Goal: Ask a question

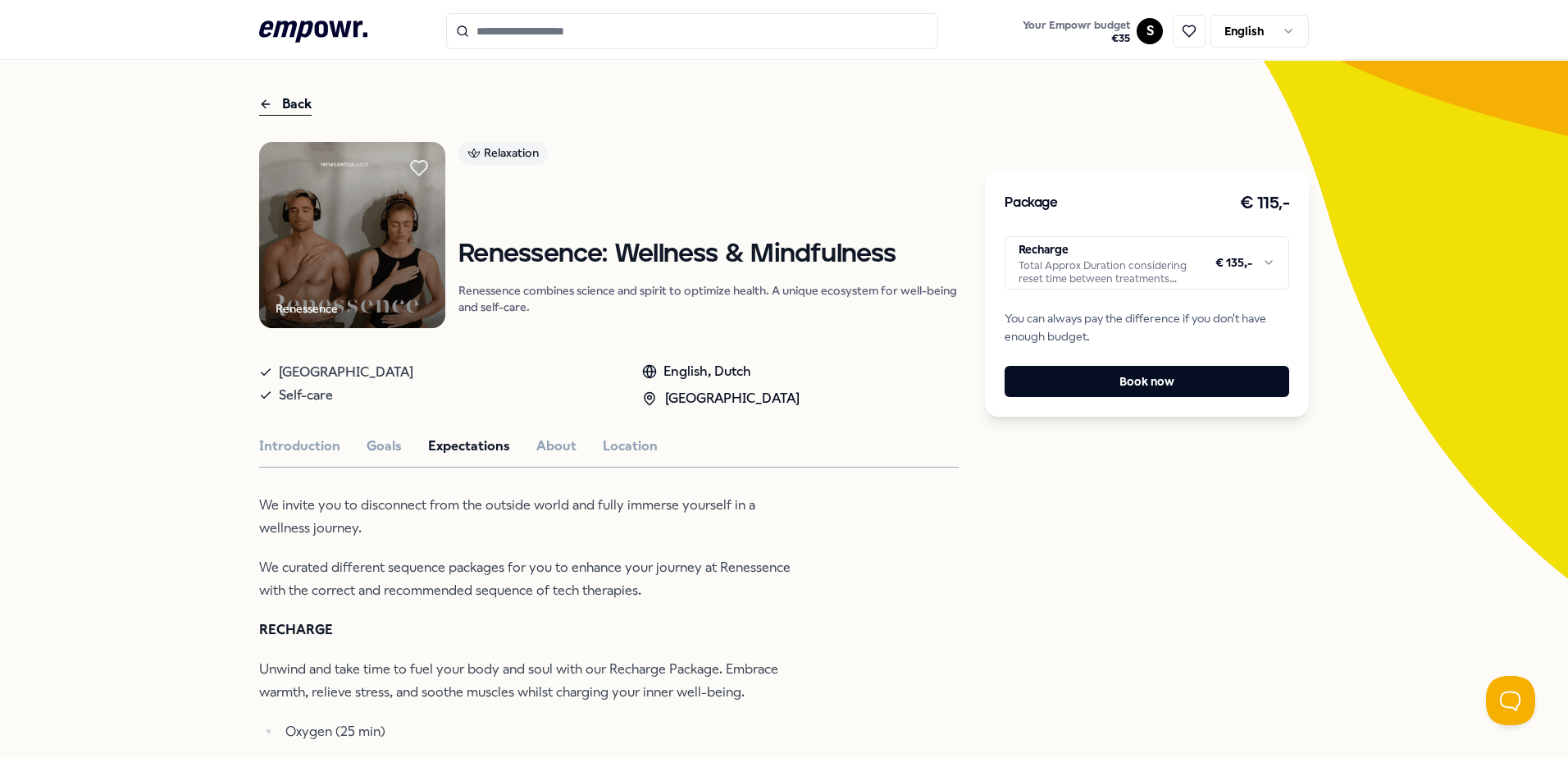
scroll to position [82, 0]
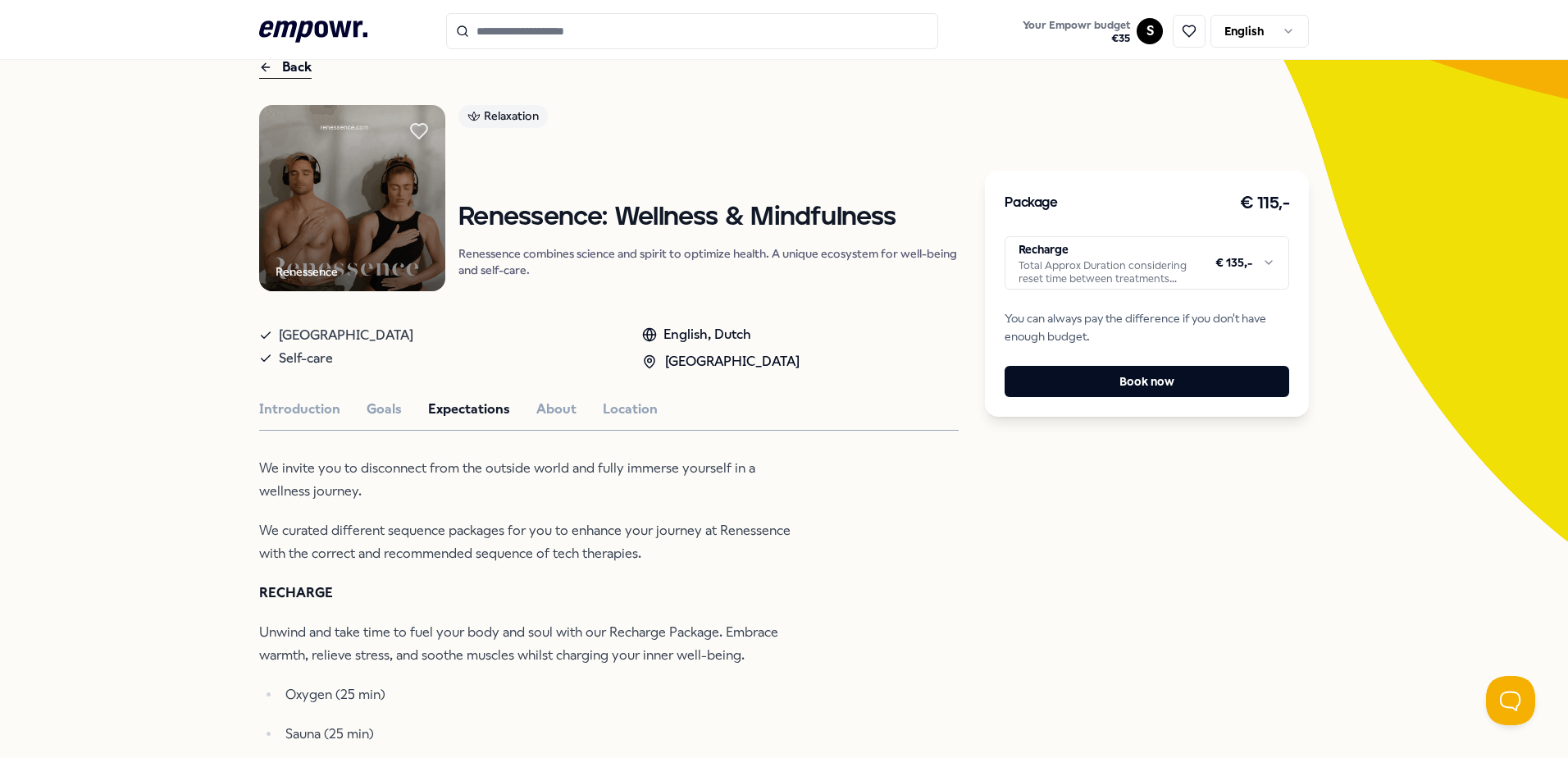
click at [1269, 267] on html ".empowr-logo_svg__cls-1{fill:#03032f} Your Empowr budget € 35 S English All cat…" at bounding box center [784, 379] width 1568 height 758
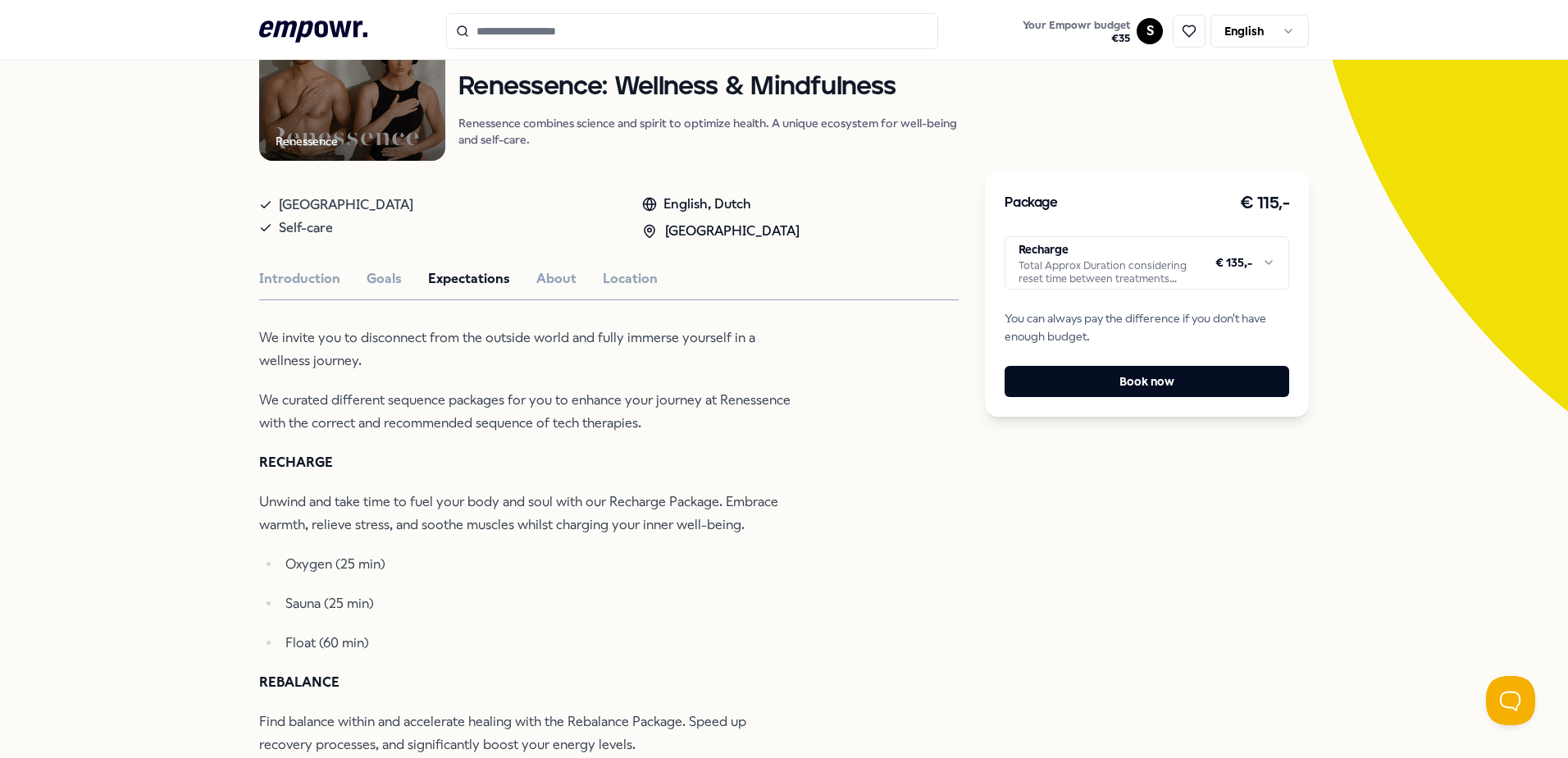
drag, startPoint x: 1557, startPoint y: 164, endPoint x: 1567, endPoint y: 265, distance: 101.5
click at [1567, 259] on html ".empowr-logo_svg__cls-1{fill:#03032f} Your Empowr budget € 35 S English All cat…" at bounding box center [784, 379] width 1568 height 758
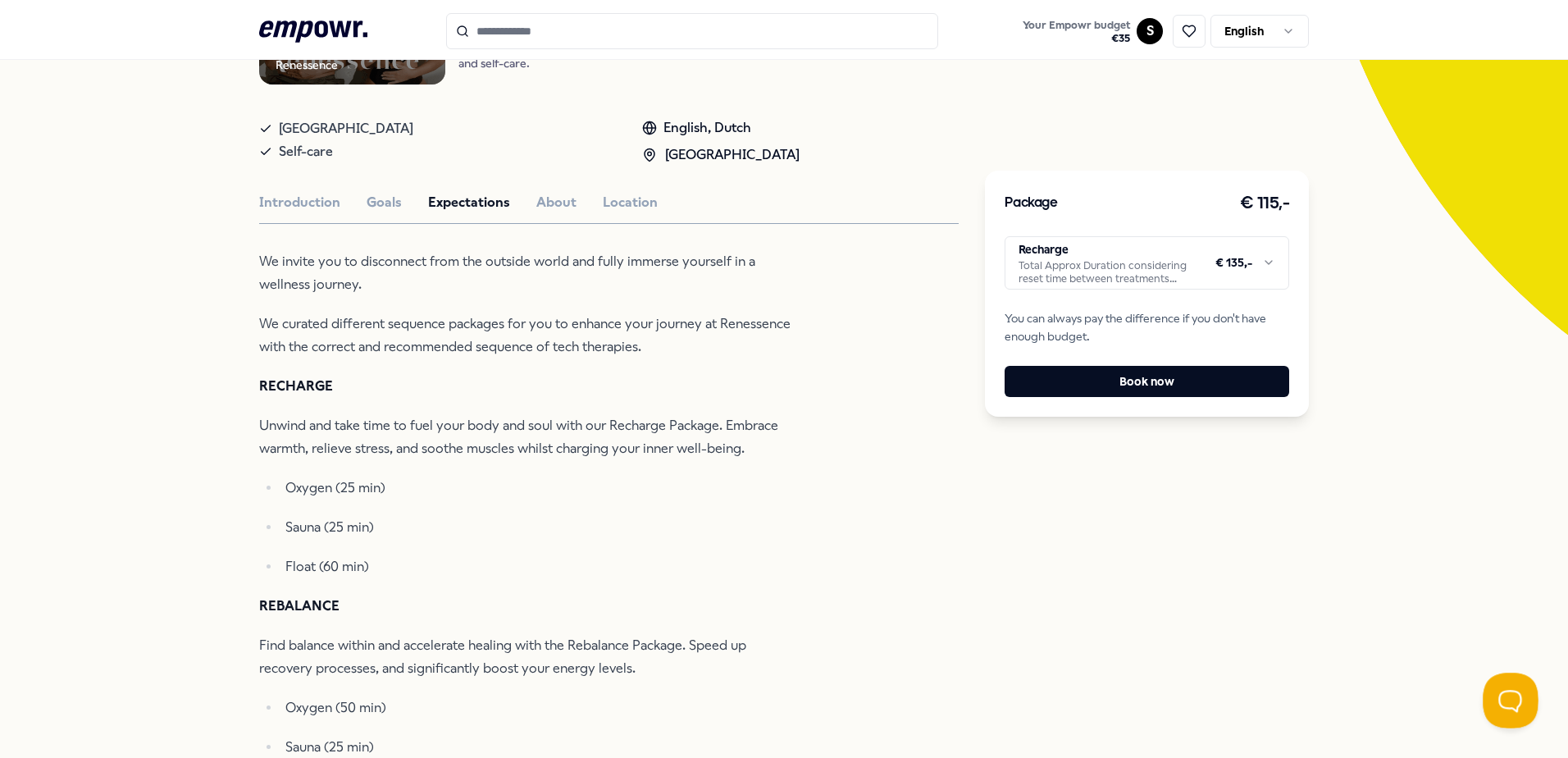
click at [1512, 683] on button "Open Beacon popover" at bounding box center [1508, 698] width 49 height 49
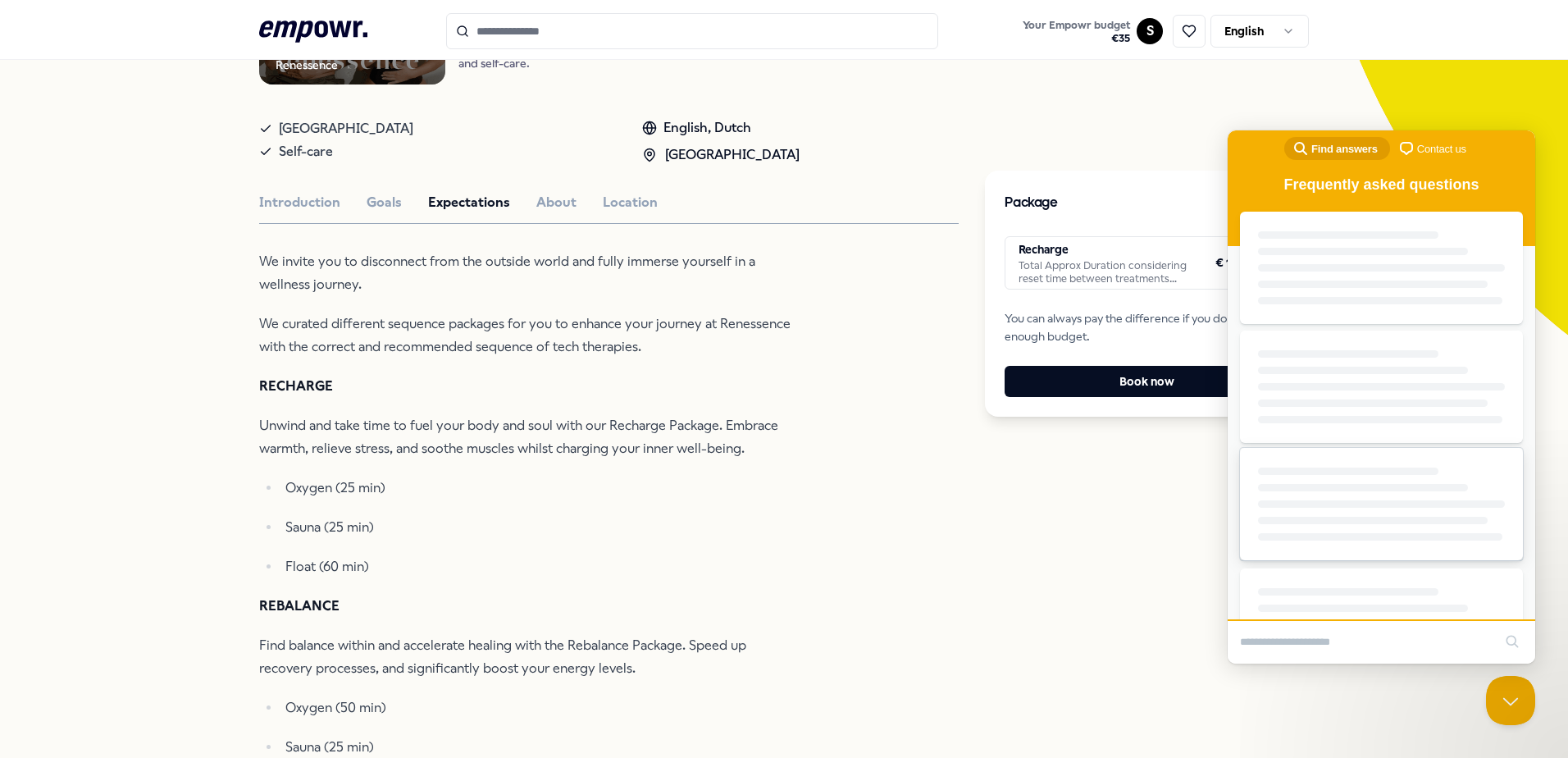
scroll to position [0, 0]
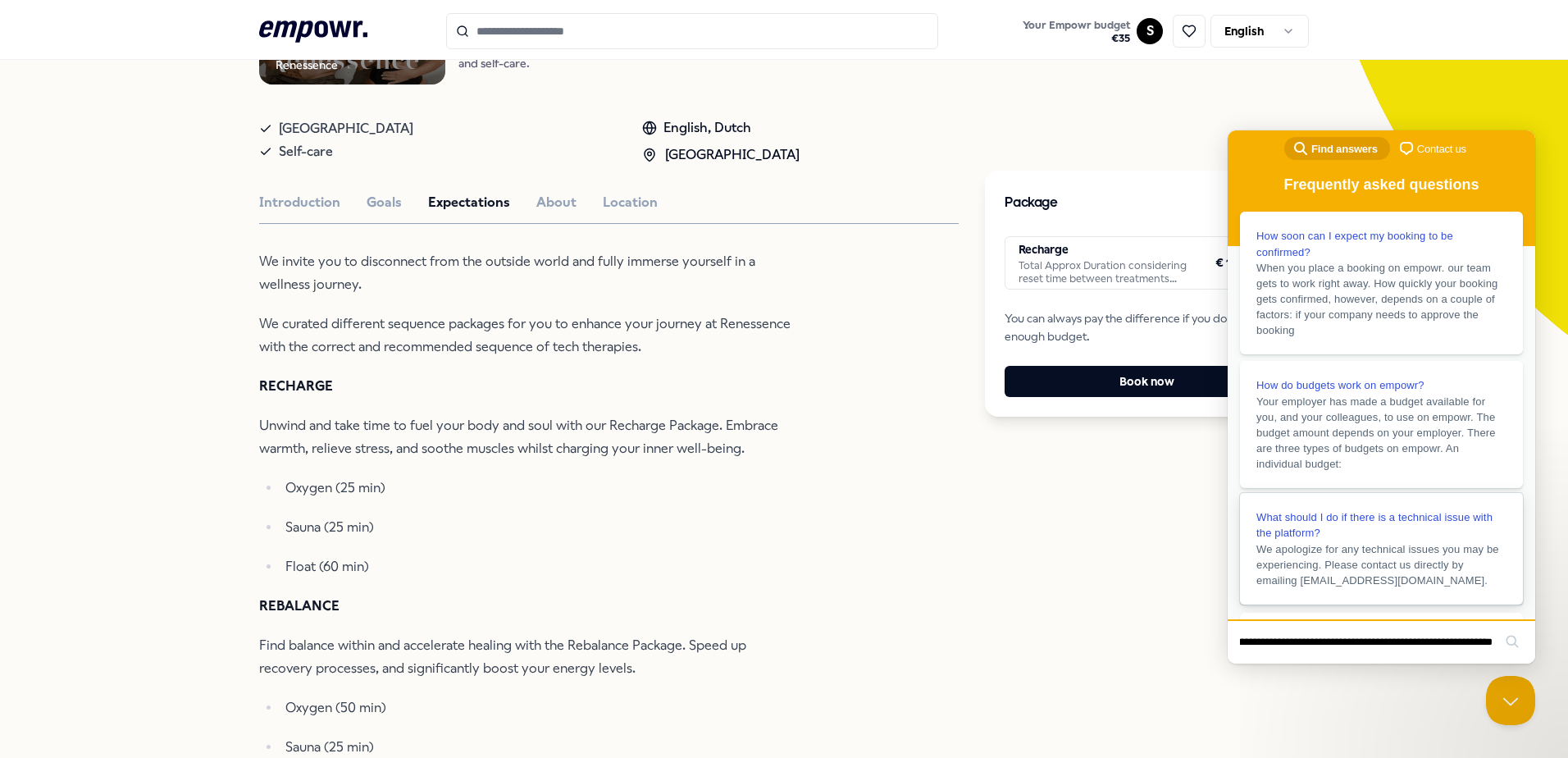
type input "**********"
click button "search" at bounding box center [1512, 641] width 27 height 27
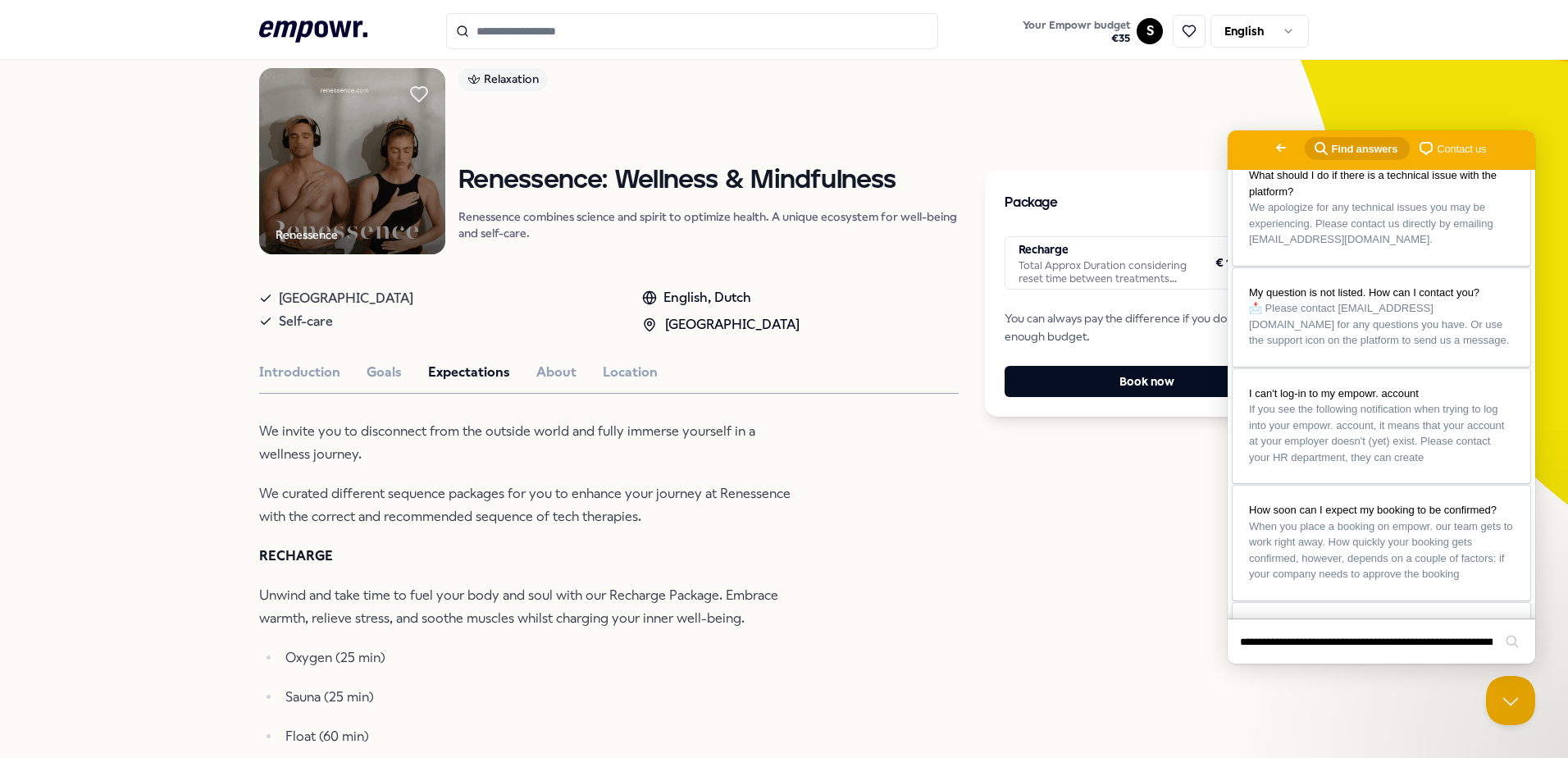
scroll to position [0, 0]
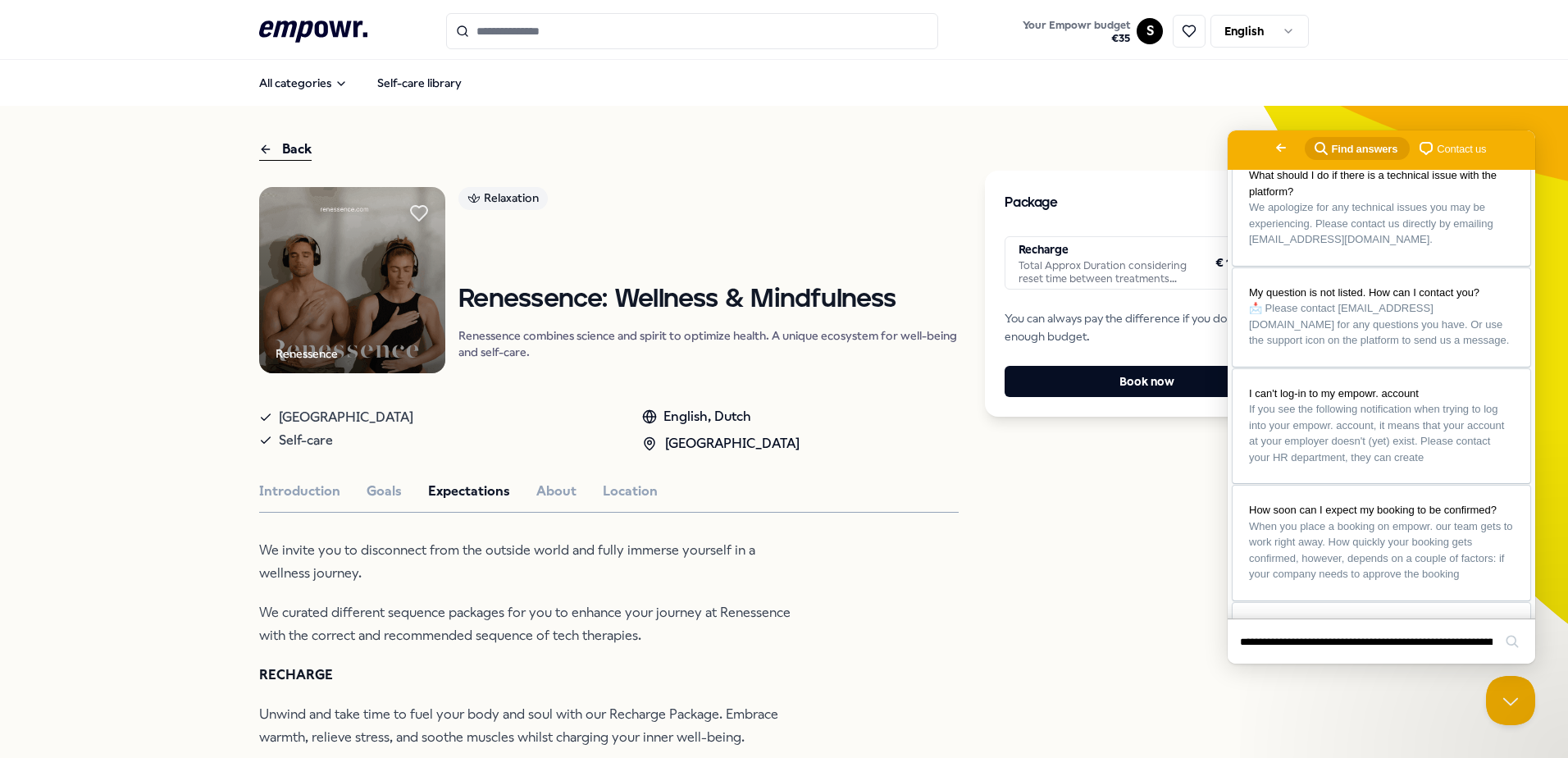
click at [1437, 145] on span "Contact us" at bounding box center [1462, 149] width 49 height 16
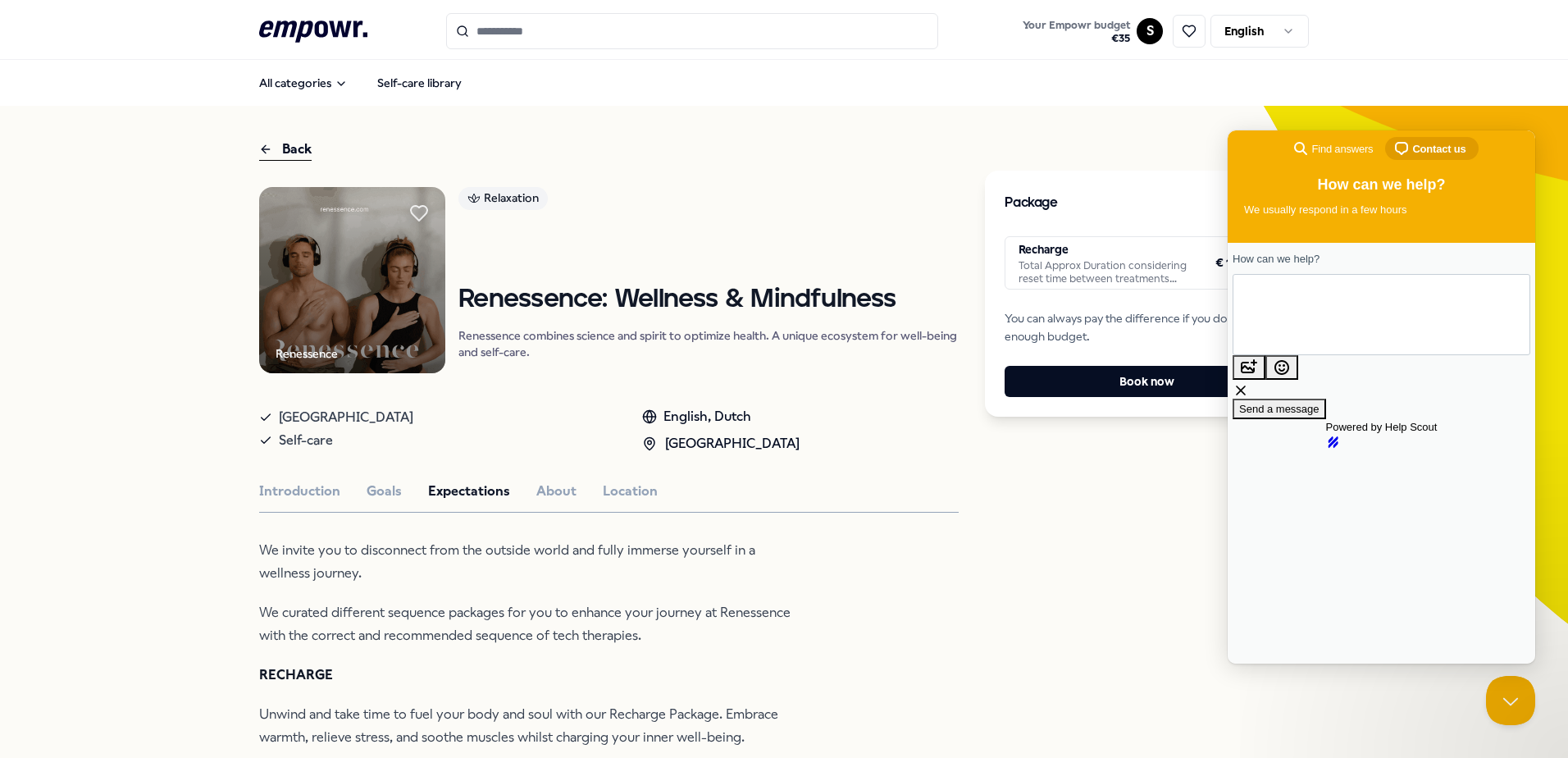
click at [1328, 297] on textarea "How can we help?" at bounding box center [1307, 314] width 124 height 77
drag, startPoint x: 1424, startPoint y: 126, endPoint x: 200, endPoint y: 9, distance: 1229.6
click at [1503, 701] on button "Close Beacon popover" at bounding box center [1508, 698] width 49 height 49
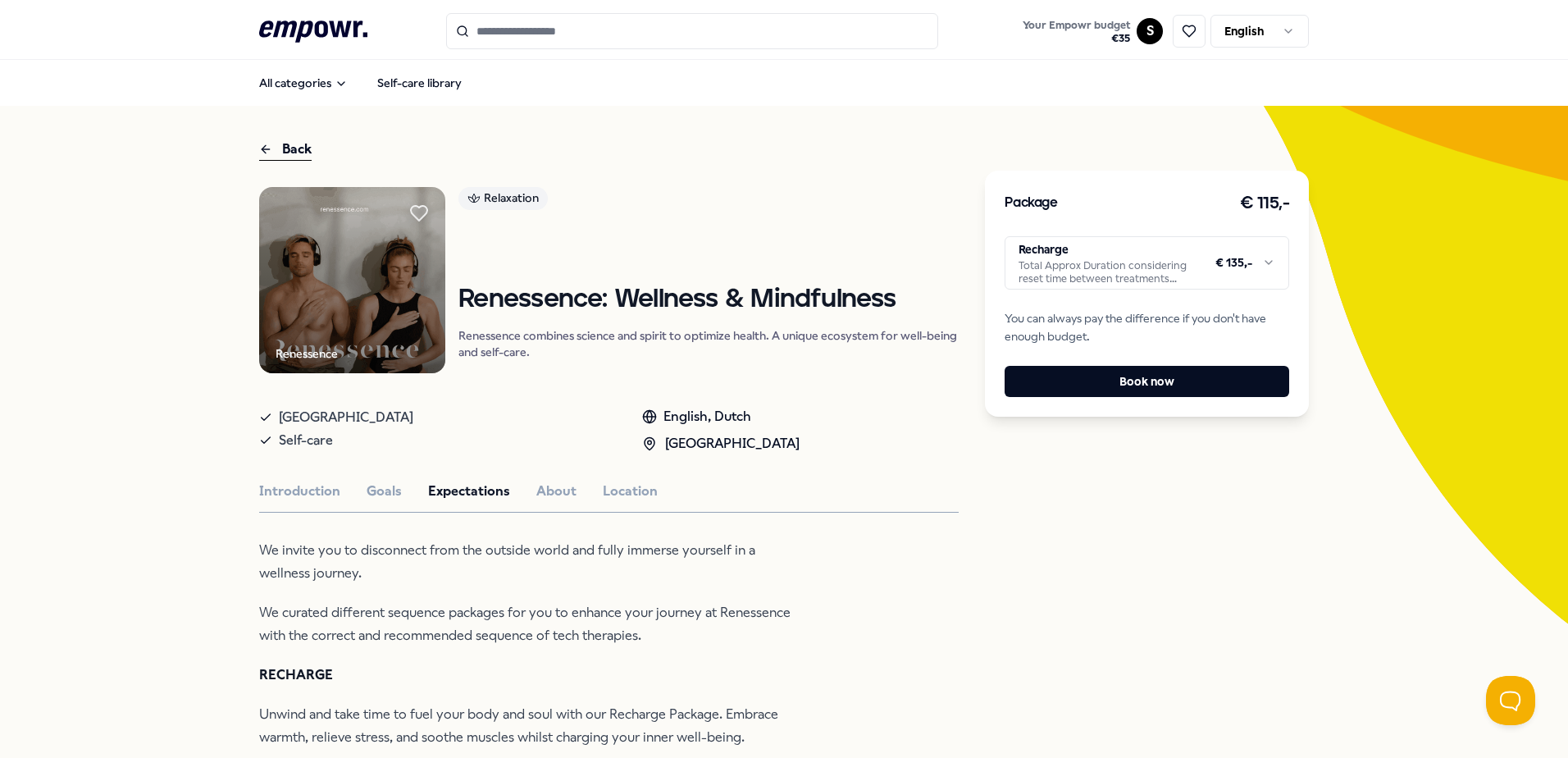
click at [1161, 280] on html ".empowr-logo_svg__cls-1{fill:#03032f} Your Empowr budget € 35 S English All cat…" at bounding box center [784, 379] width 1568 height 758
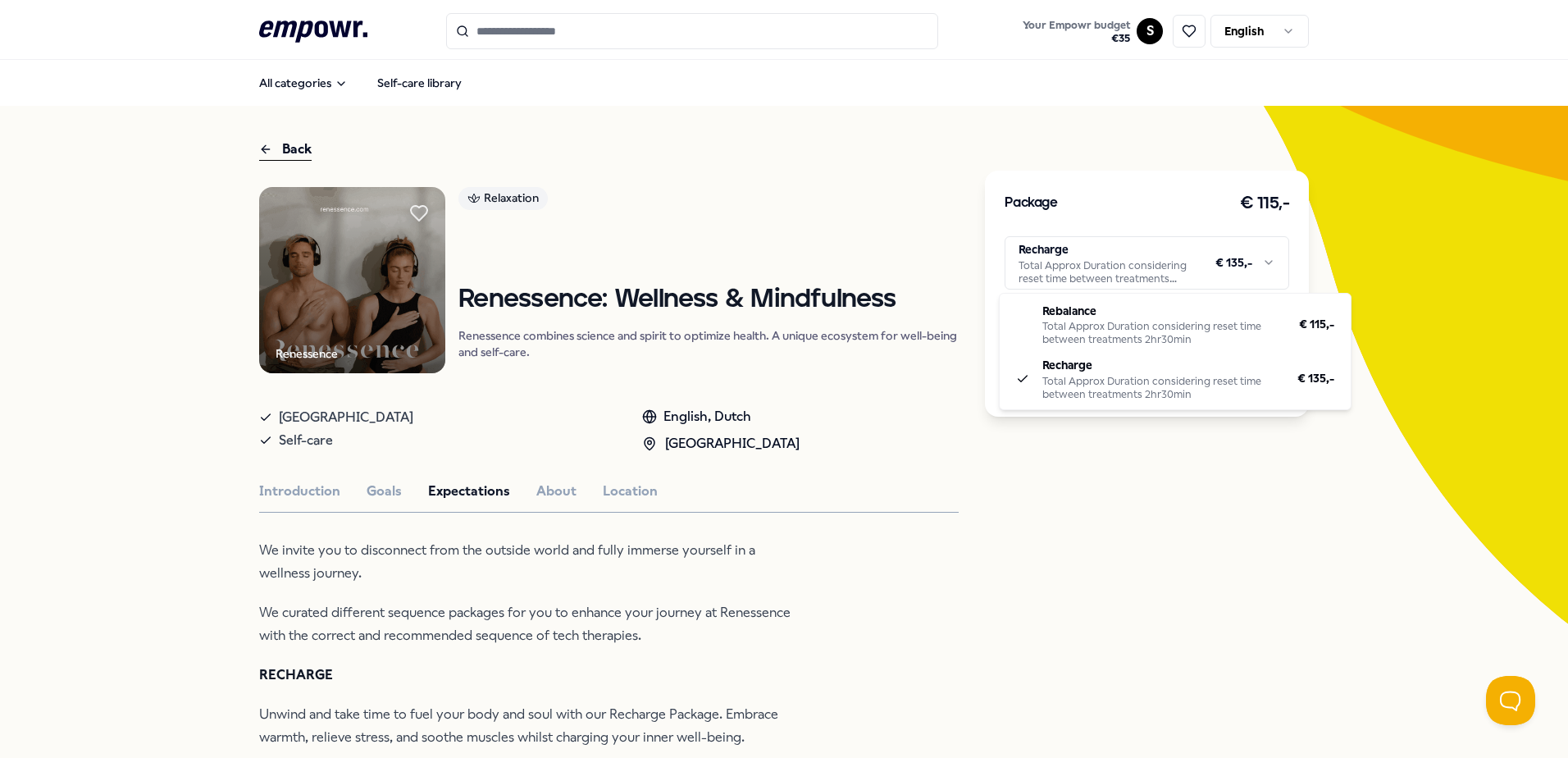
click at [808, 548] on html ".empowr-logo_svg__cls-1{fill:#03032f} Your Empowr budget € 35 S English All cat…" at bounding box center [784, 379] width 1568 height 758
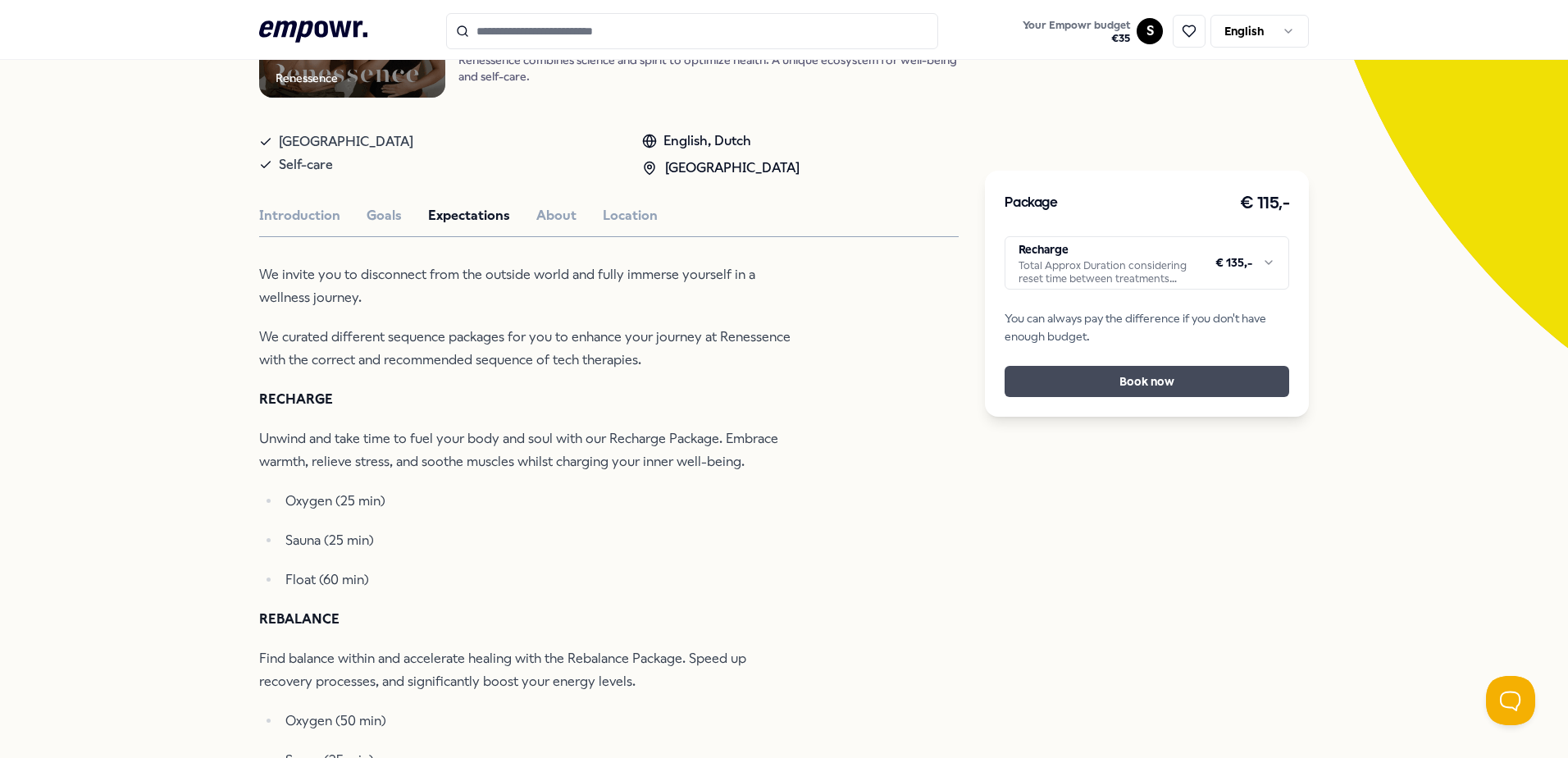
scroll to position [246, 0]
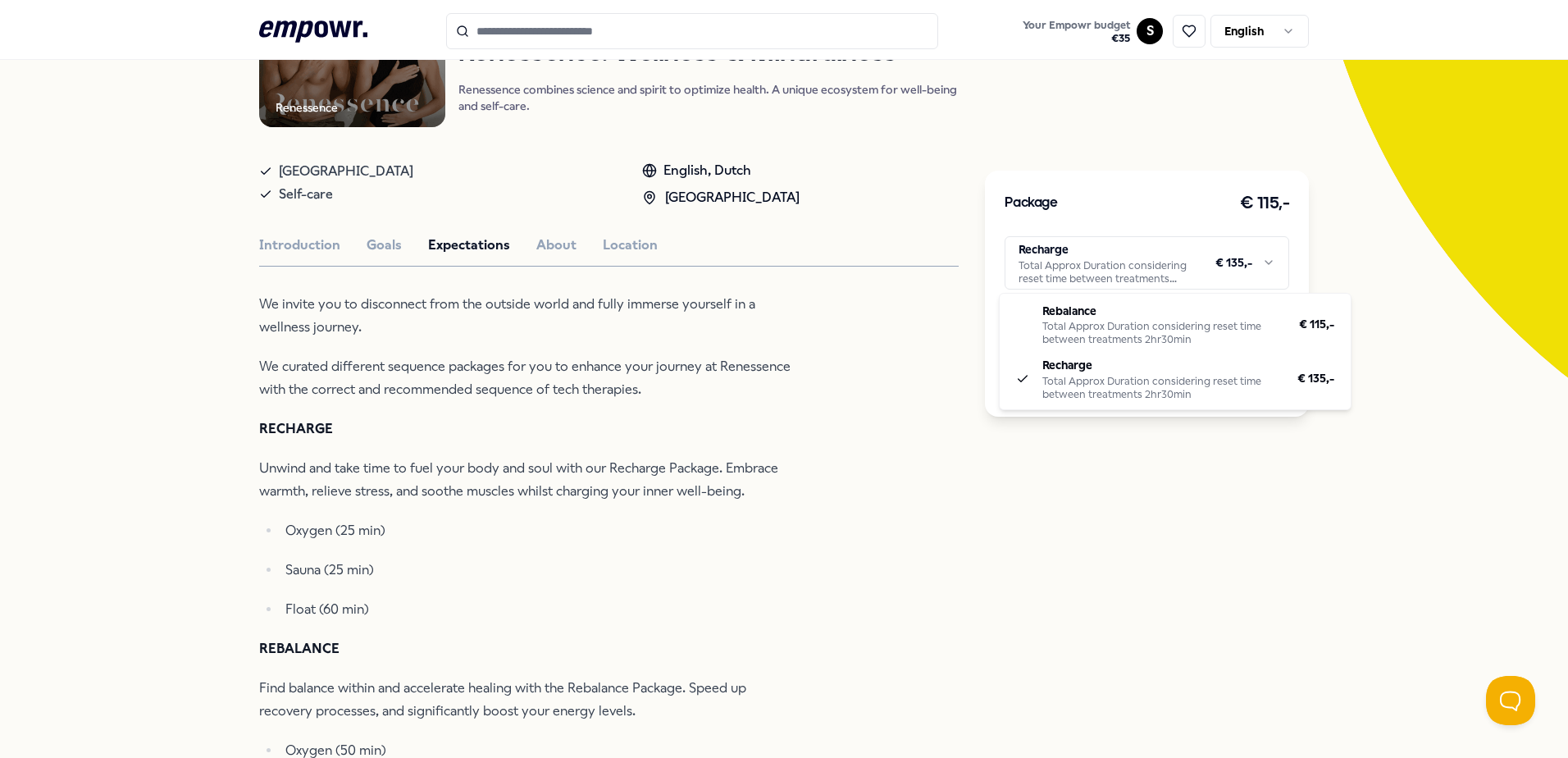
click at [1232, 273] on html ".empowr-logo_svg__cls-1{fill:#03032f} Your Empowr budget € 35 S English All cat…" at bounding box center [784, 379] width 1568 height 758
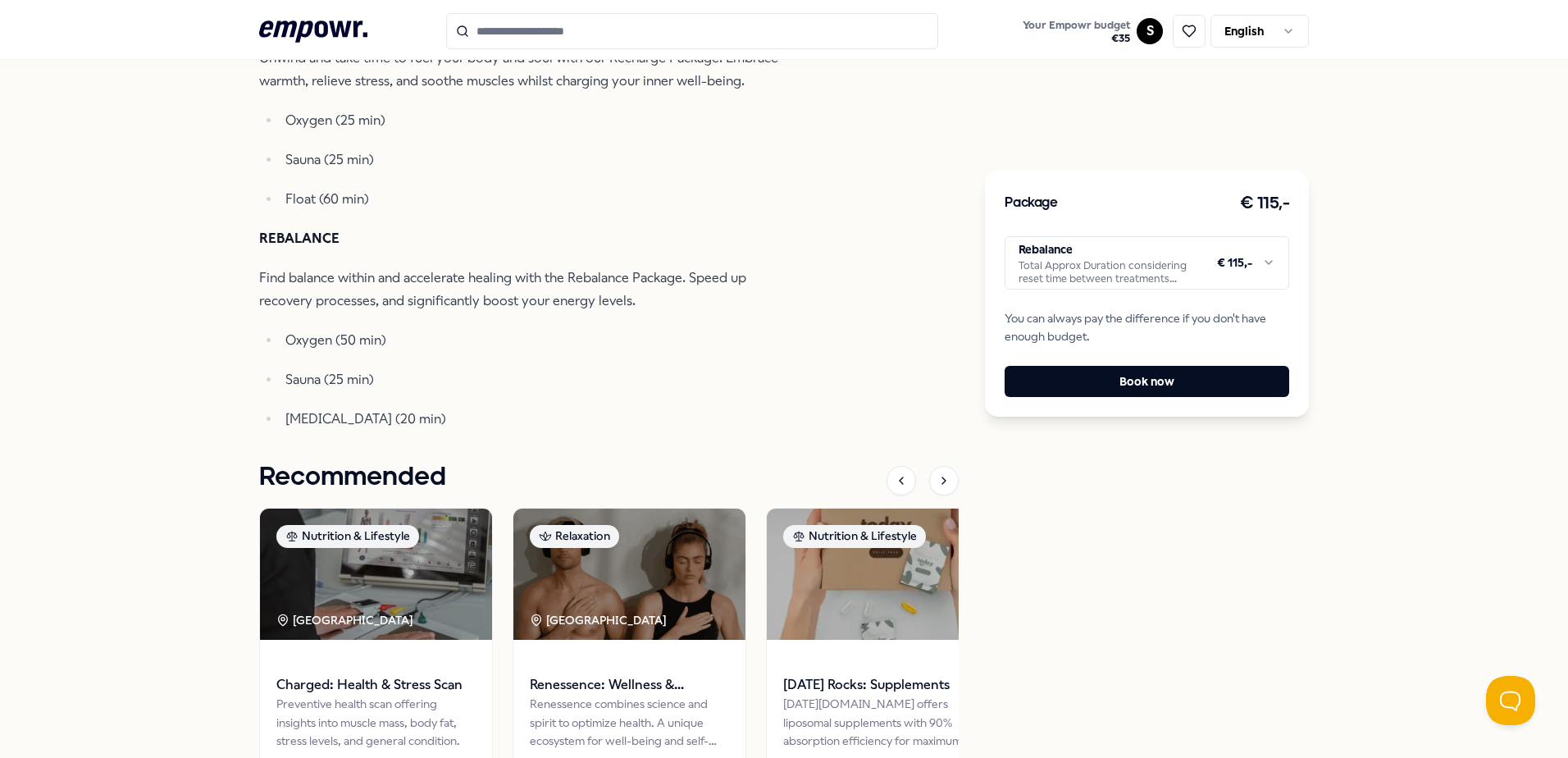
scroll to position [574, 0]
